Goal: Transaction & Acquisition: Purchase product/service

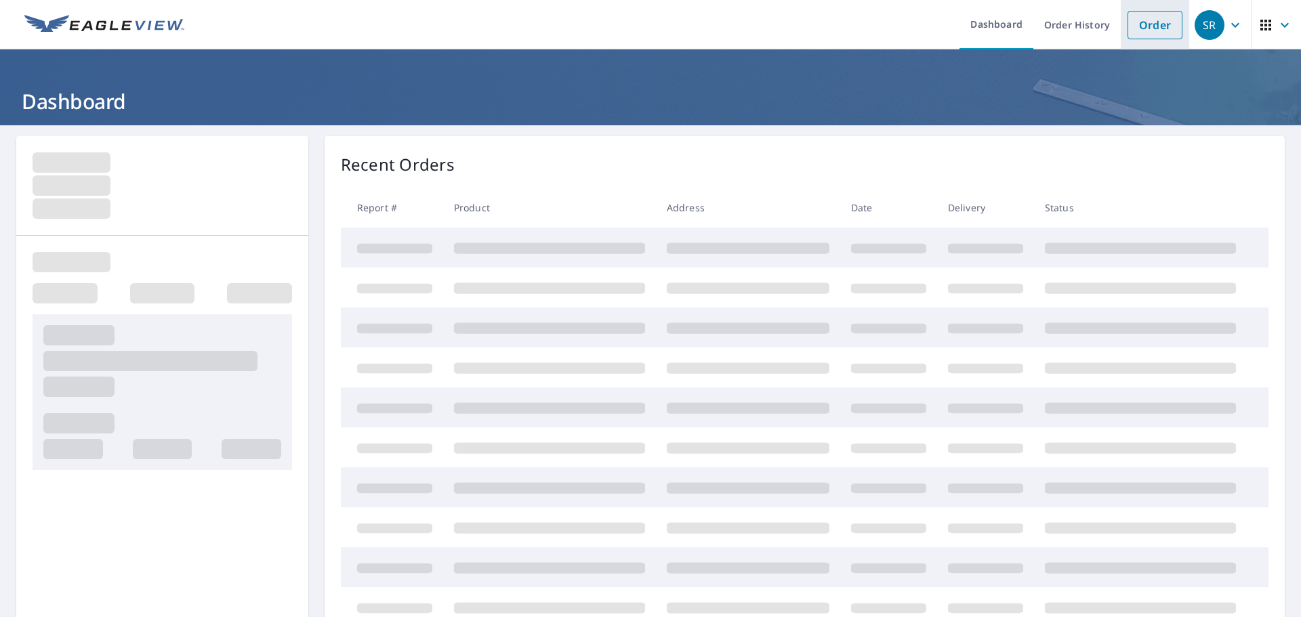
click at [1136, 20] on link "Order" at bounding box center [1154, 25] width 55 height 28
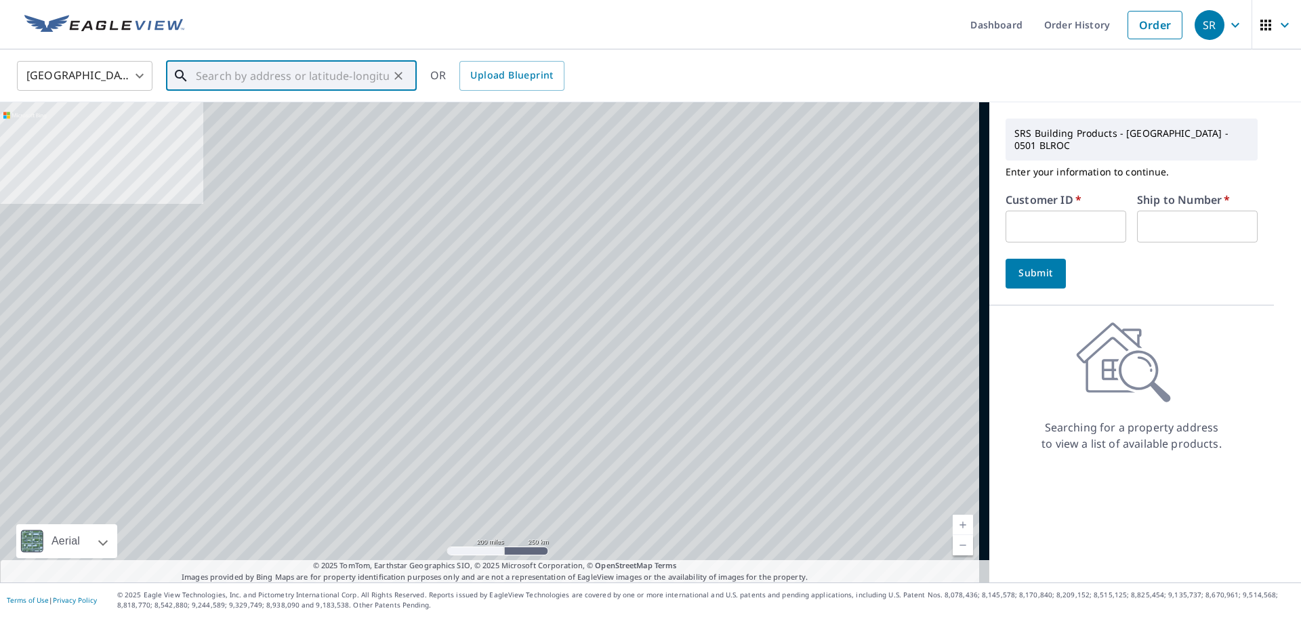
click at [325, 71] on input "text" at bounding box center [292, 76] width 193 height 38
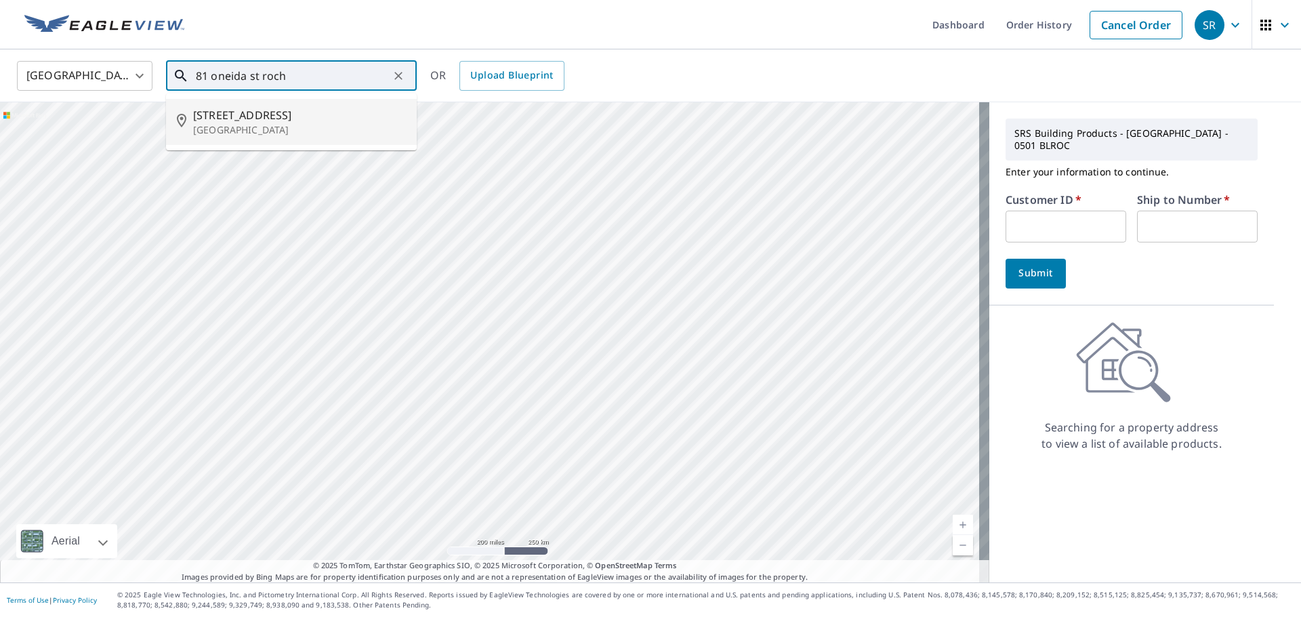
click at [243, 116] on span "[STREET_ADDRESS]" at bounding box center [299, 115] width 213 height 16
type input "[STREET_ADDRESS]"
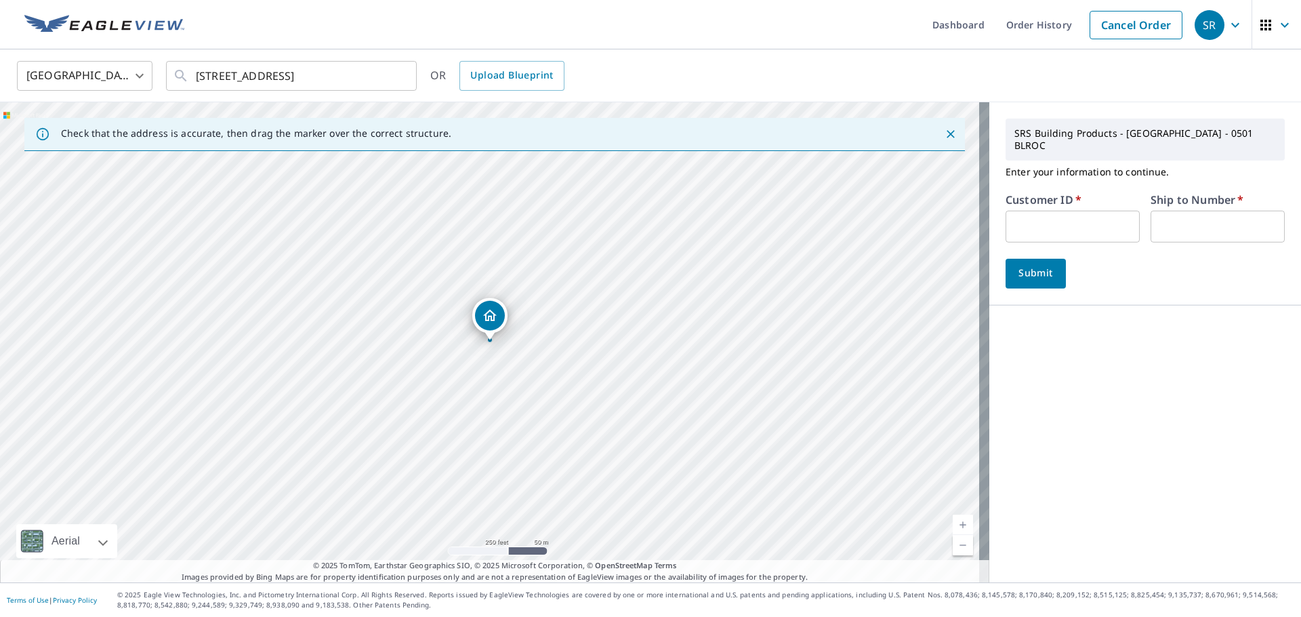
click at [1077, 211] on input "text" at bounding box center [1072, 227] width 134 height 32
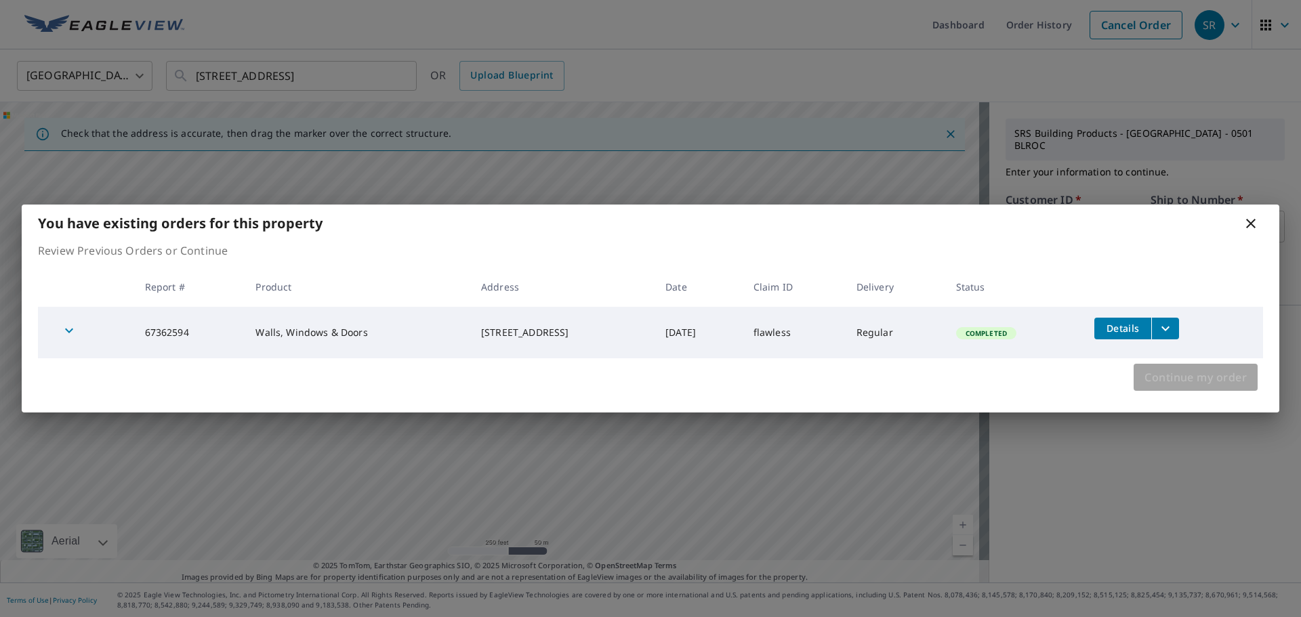
click at [1194, 383] on span "Continue my order" at bounding box center [1195, 377] width 102 height 19
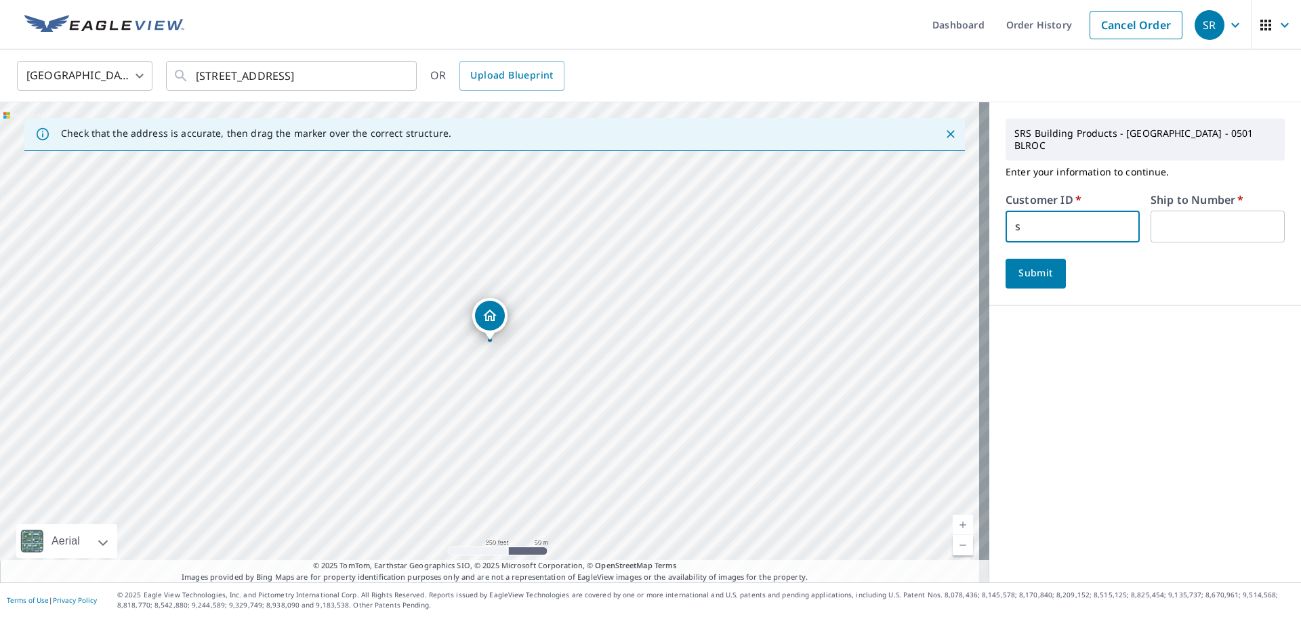
type input "S011418"
click at [1207, 218] on input "text" at bounding box center [1217, 227] width 134 height 32
type input "01"
click at [1023, 265] on span "Submit" at bounding box center [1035, 273] width 39 height 17
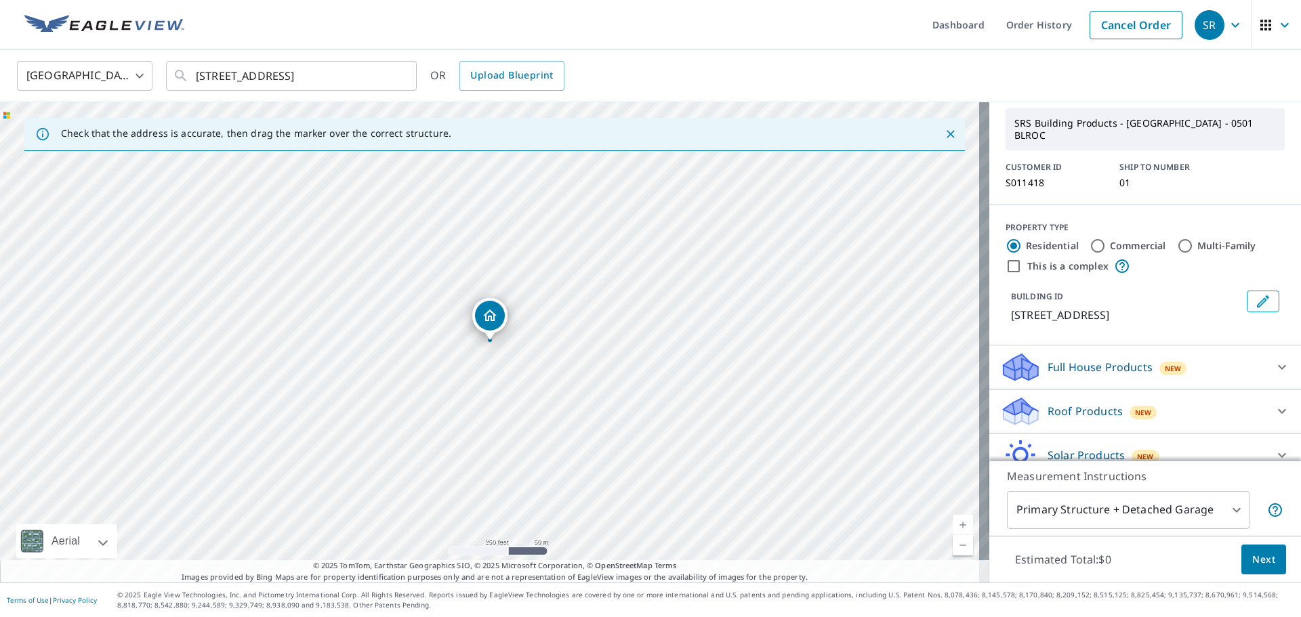
scroll to position [98, 0]
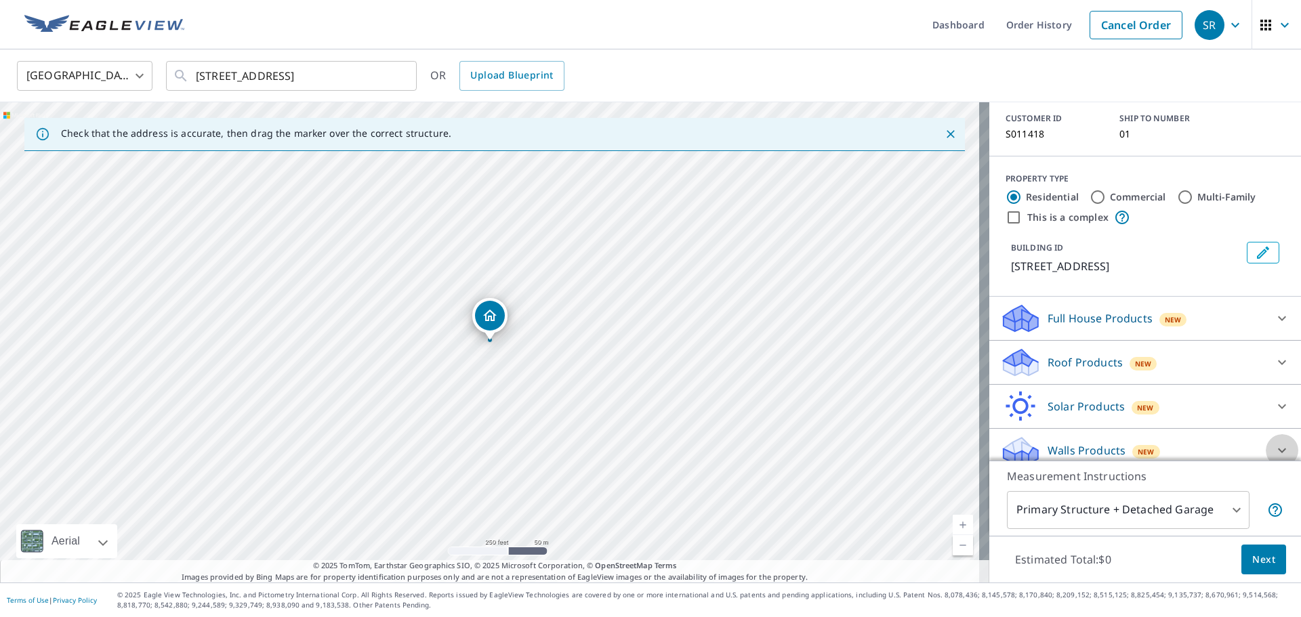
click at [1274, 442] on icon at bounding box center [1282, 450] width 16 height 16
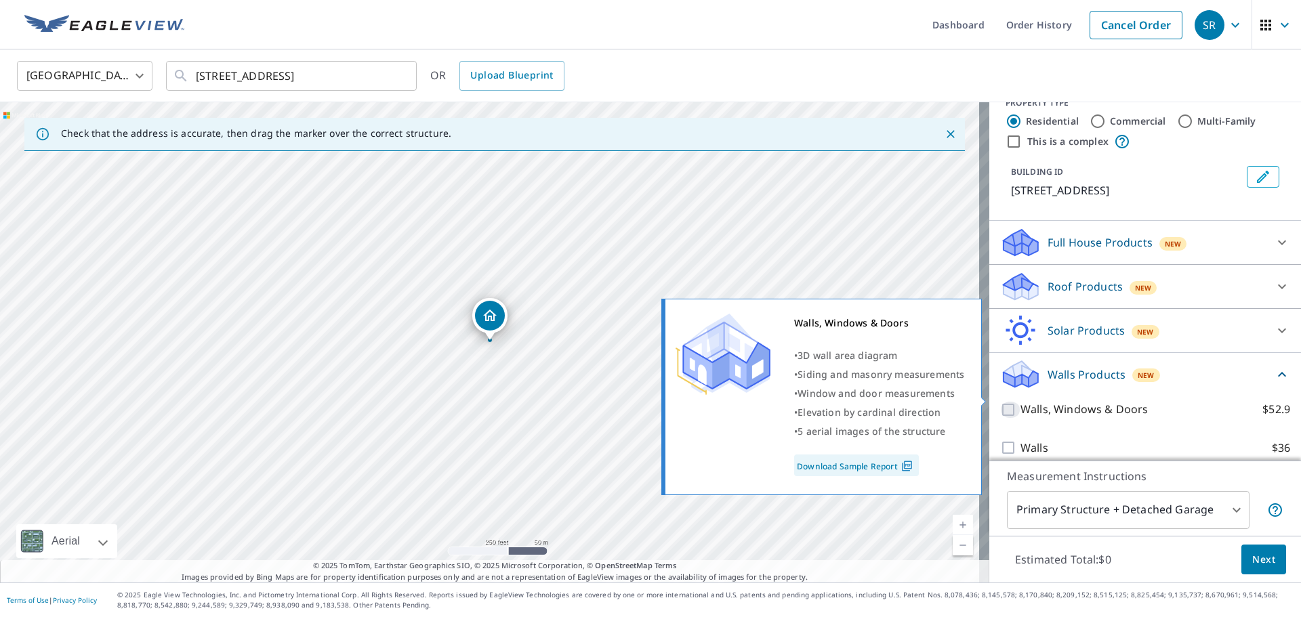
click at [1000, 402] on input "Walls, Windows & Doors $52.9" at bounding box center [1010, 410] width 20 height 16
checkbox input "true"
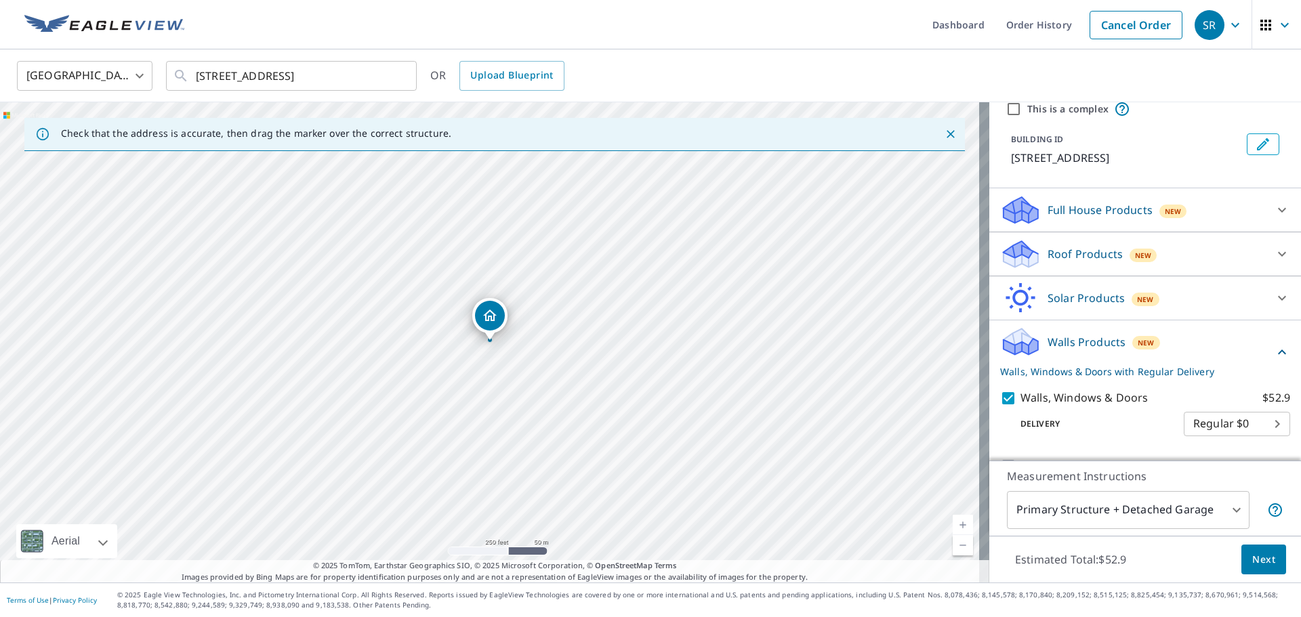
scroll to position [224, 0]
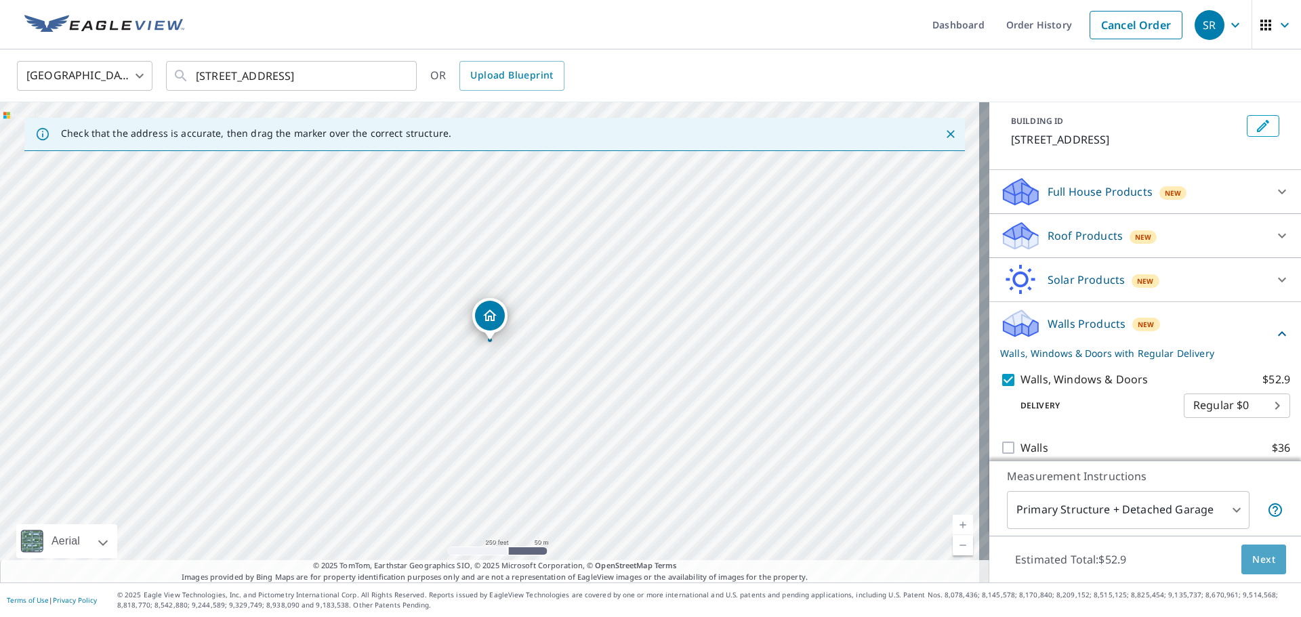
click at [1255, 560] on span "Next" at bounding box center [1263, 559] width 23 height 17
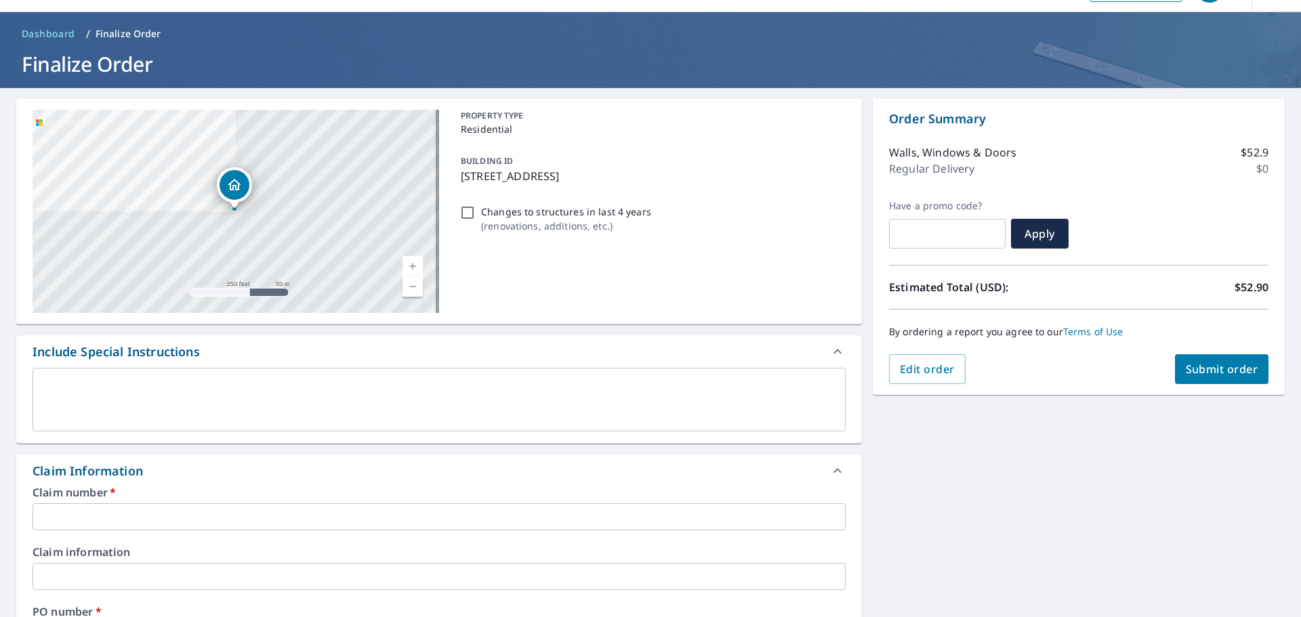
scroll to position [135, 0]
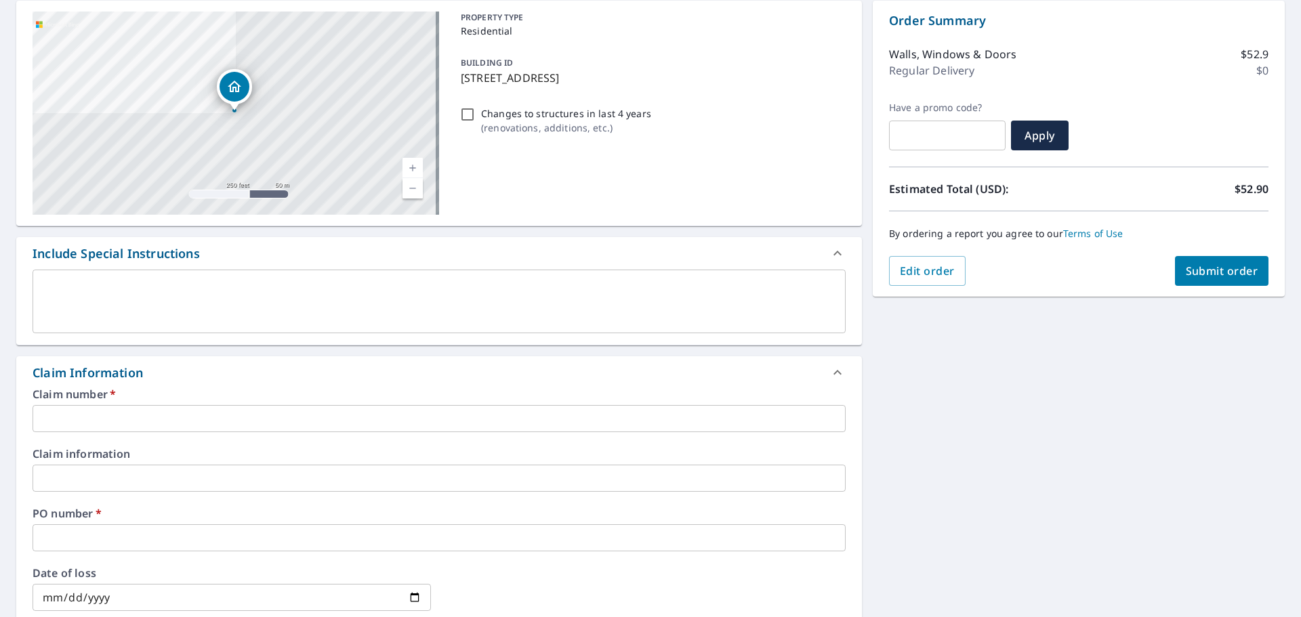
click at [148, 416] on input "text" at bounding box center [439, 418] width 813 height 27
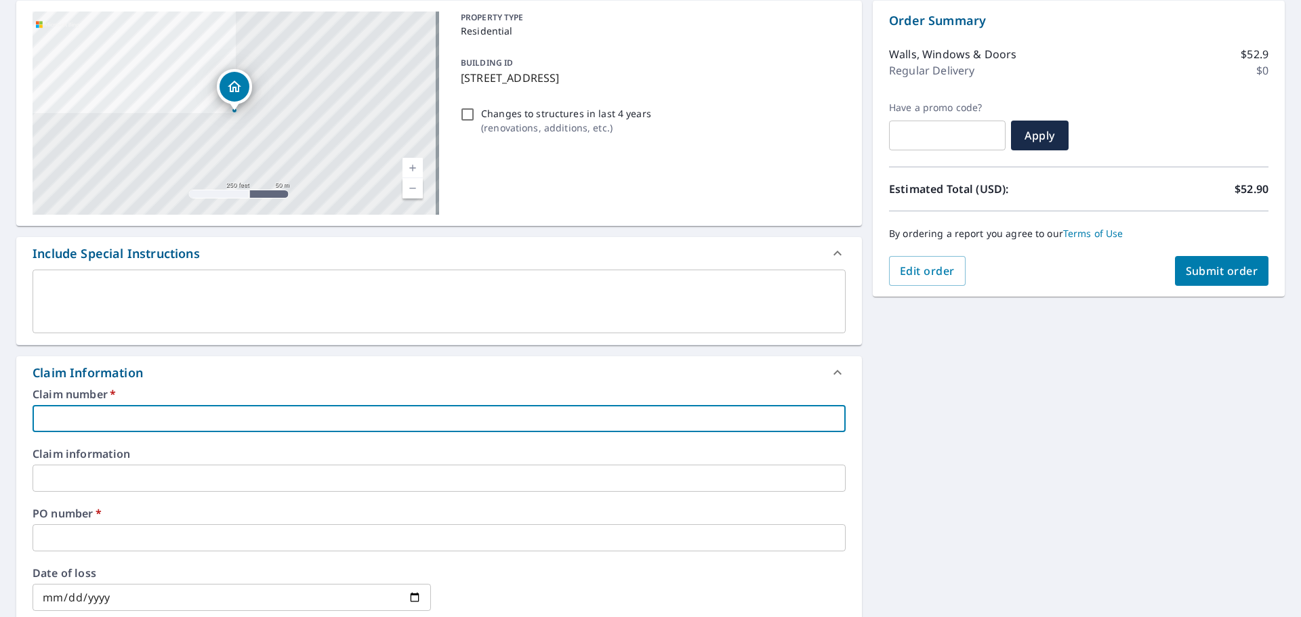
type input "flawless"
checkbox input "true"
click at [107, 534] on input "text" at bounding box center [439, 537] width 813 height 27
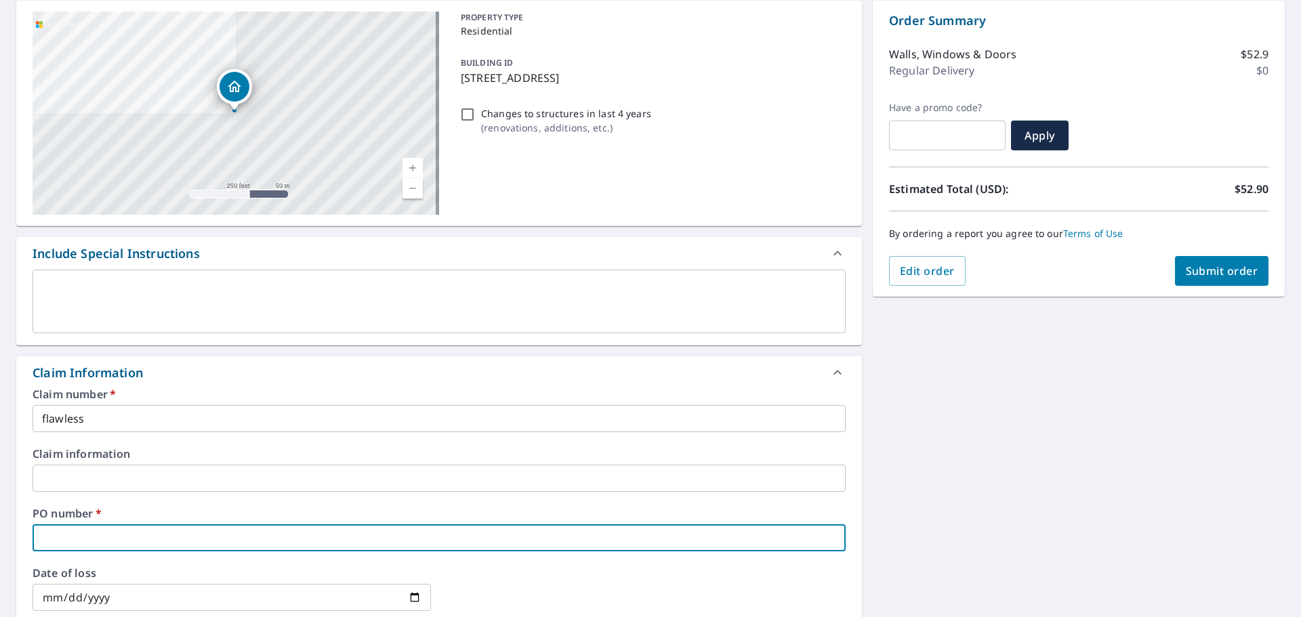
type input "8"
checkbox input "true"
type input "81"
checkbox input "true"
type input "81"
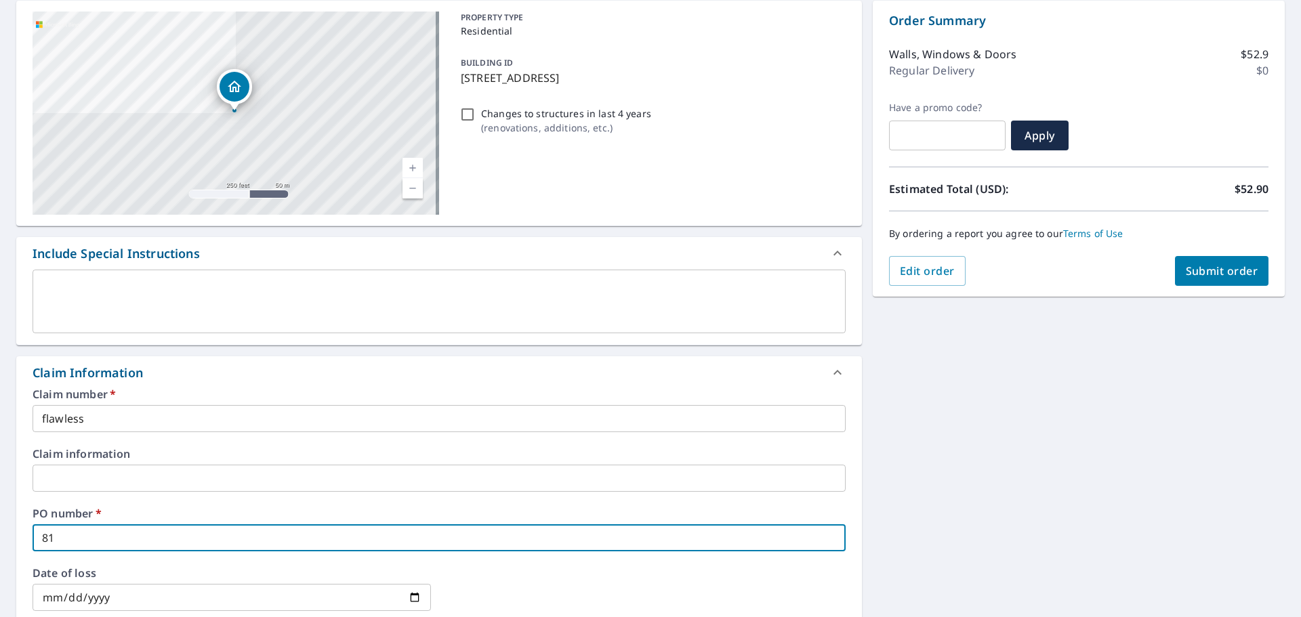
checkbox input "true"
type input "81 o"
checkbox input "true"
type input "81 on"
checkbox input "true"
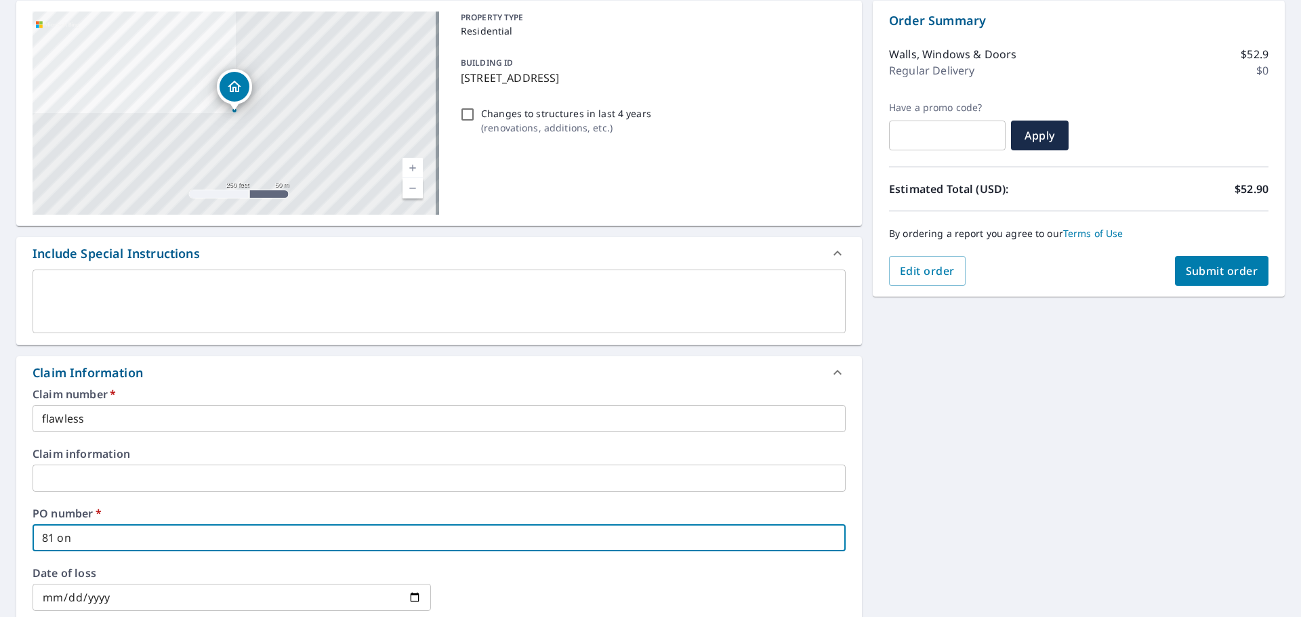
type input "81 one"
checkbox input "true"
type input "81 onei"
checkbox input "true"
type input "81 oneid"
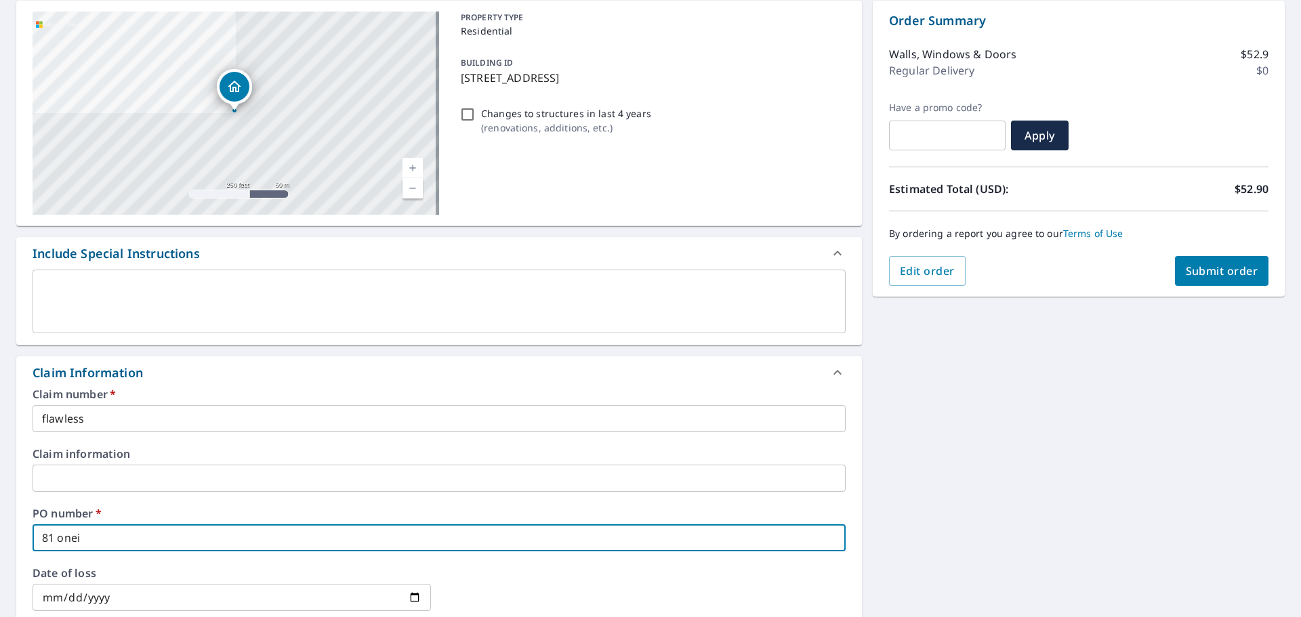
checkbox input "true"
type input "81 oneida"
checkbox input "true"
type input "81 oneida"
checkbox input "true"
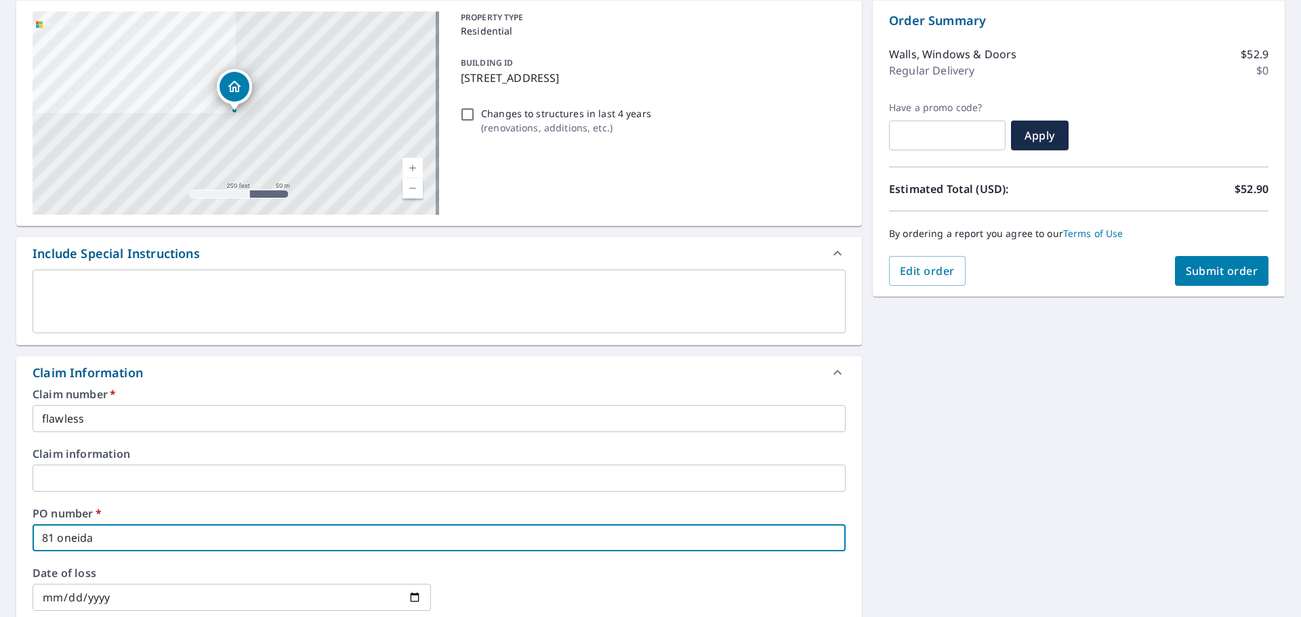
type input "81 oneida s"
checkbox input "true"
type input "[STREET_ADDRESS]"
checkbox input "true"
type input "[STREET_ADDRESS]"
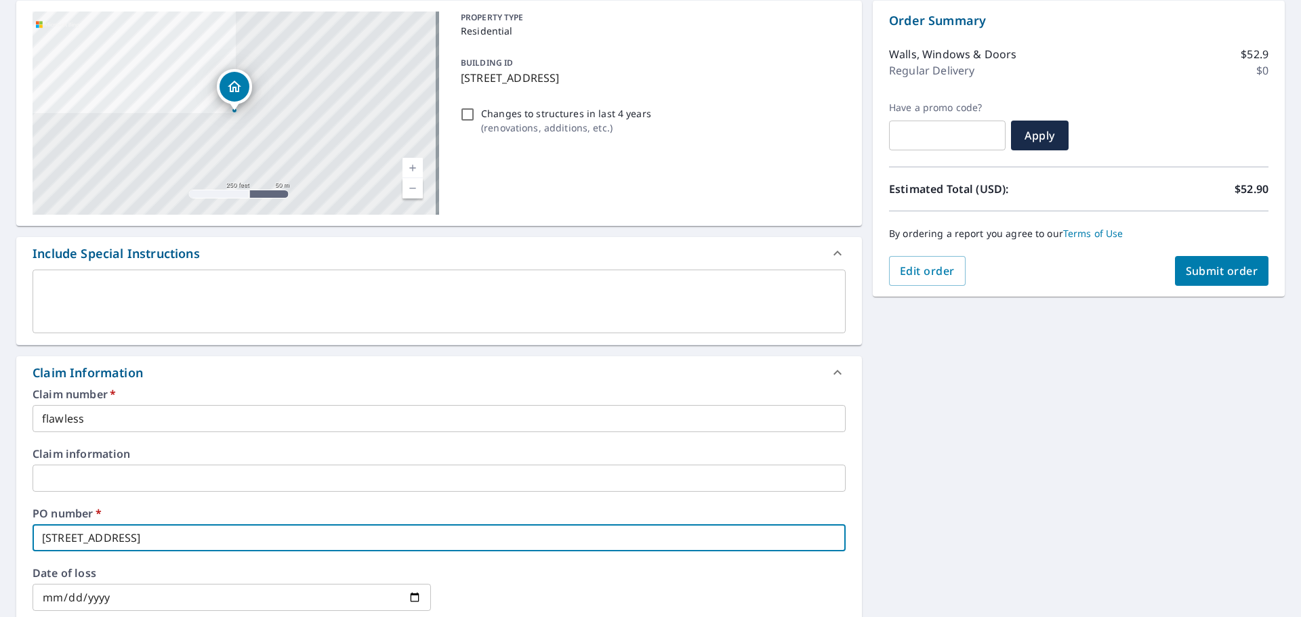
click at [1200, 276] on span "Submit order" at bounding box center [1222, 271] width 72 height 15
checkbox input "true"
